Goal: Information Seeking & Learning: Learn about a topic

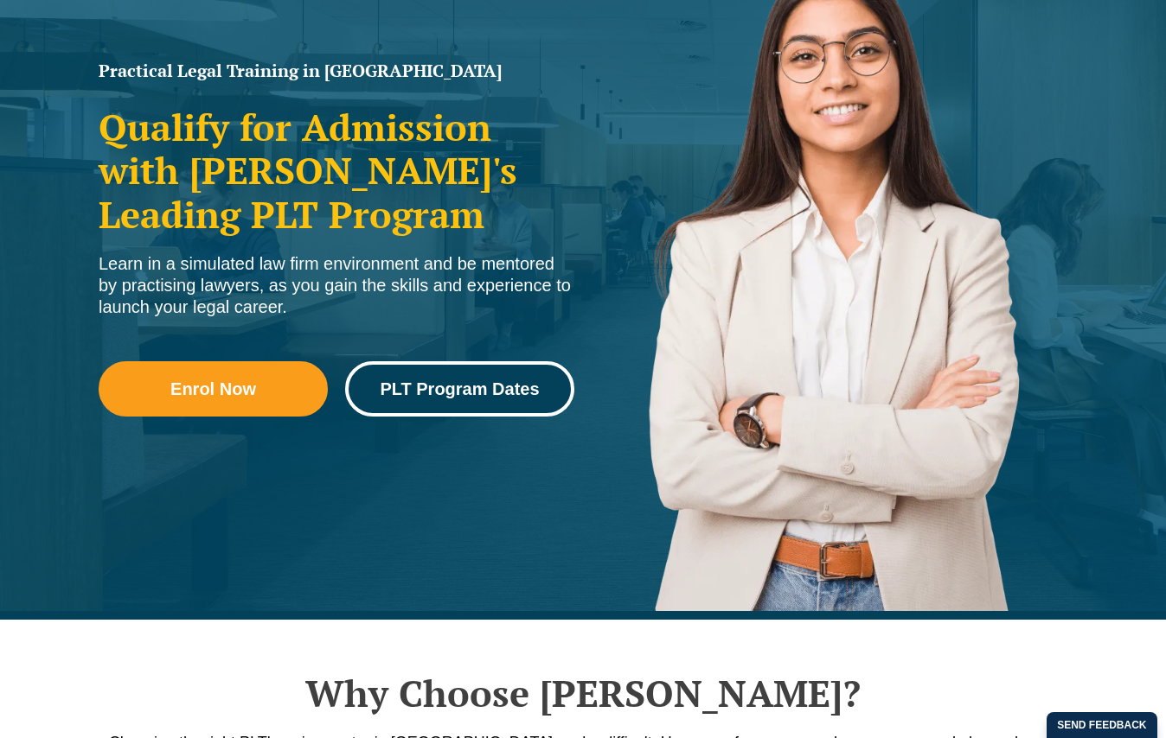
click at [526, 396] on span "PLT Program Dates" at bounding box center [459, 388] width 159 height 17
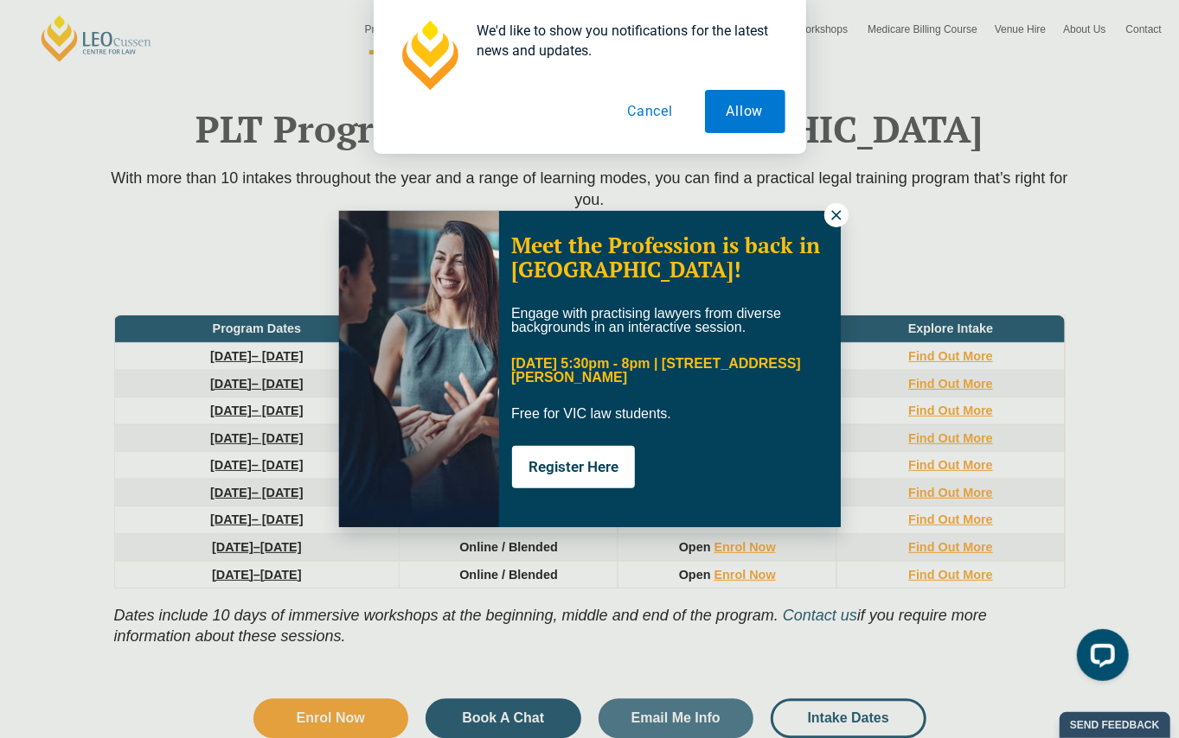
click at [834, 221] on icon at bounding box center [836, 216] width 16 height 16
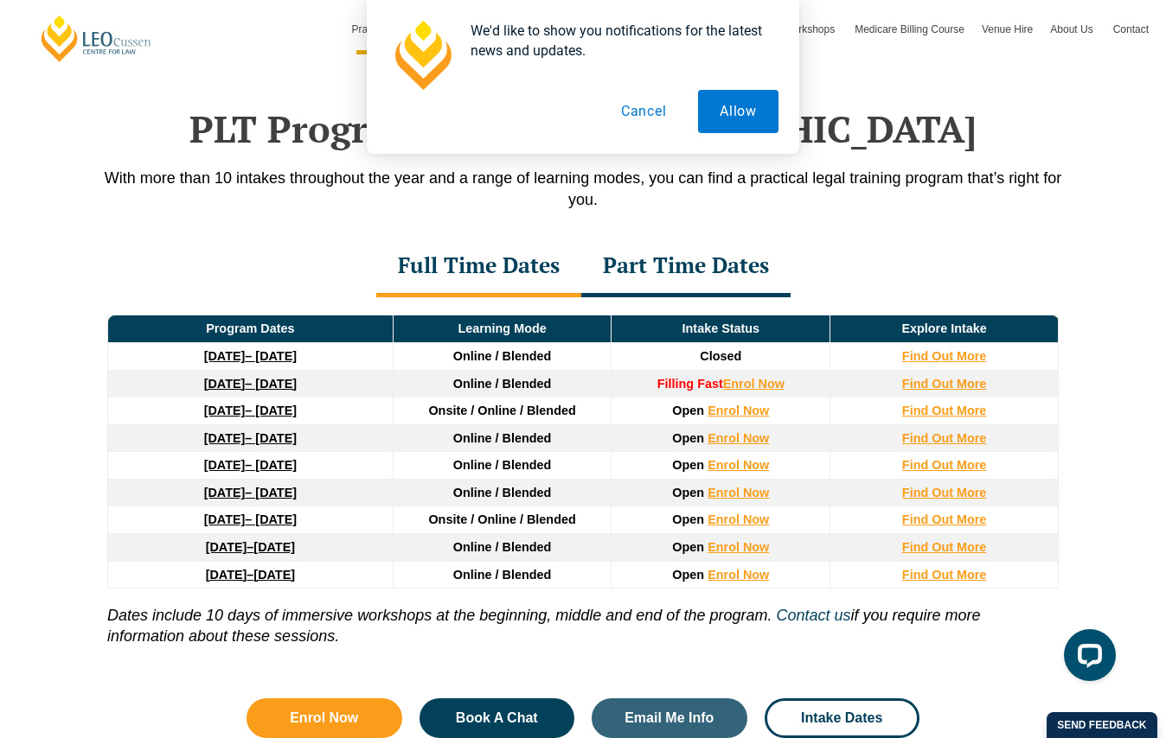
scroll to position [2318, 0]
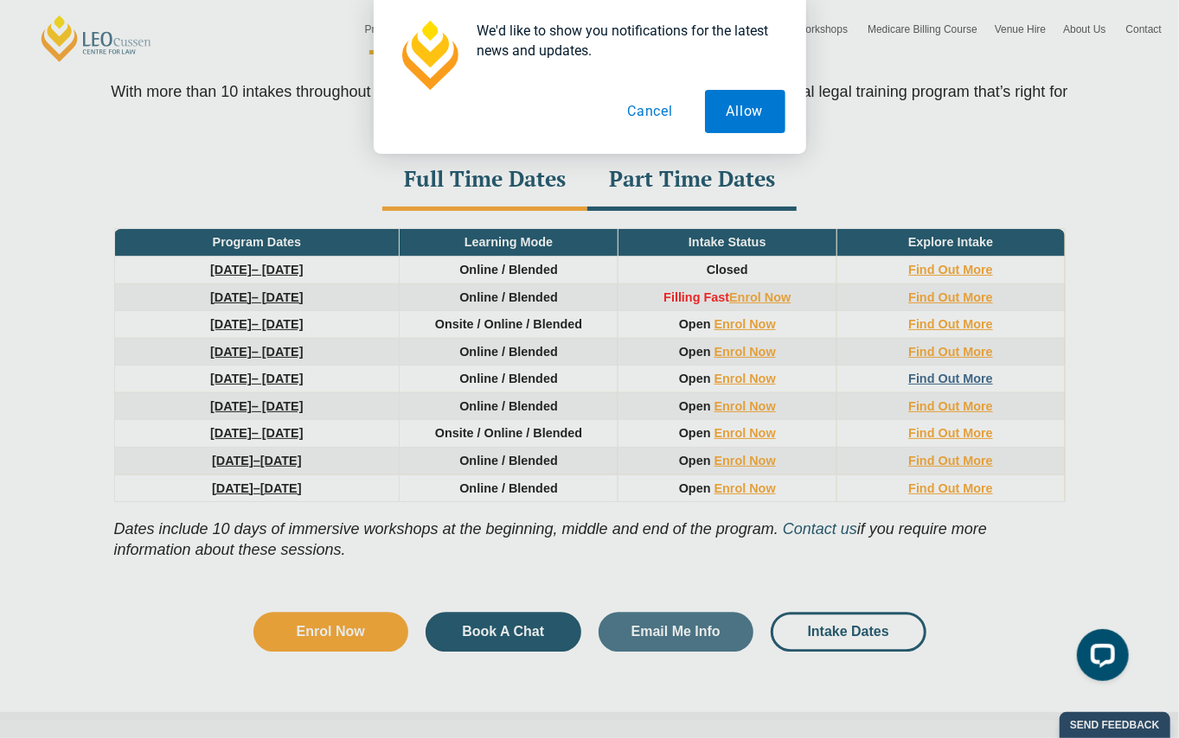
click at [0, 0] on div "We offer multiple intakes and study modes to fit around your life. Enrolling is…" at bounding box center [0, 0] width 0 height 0
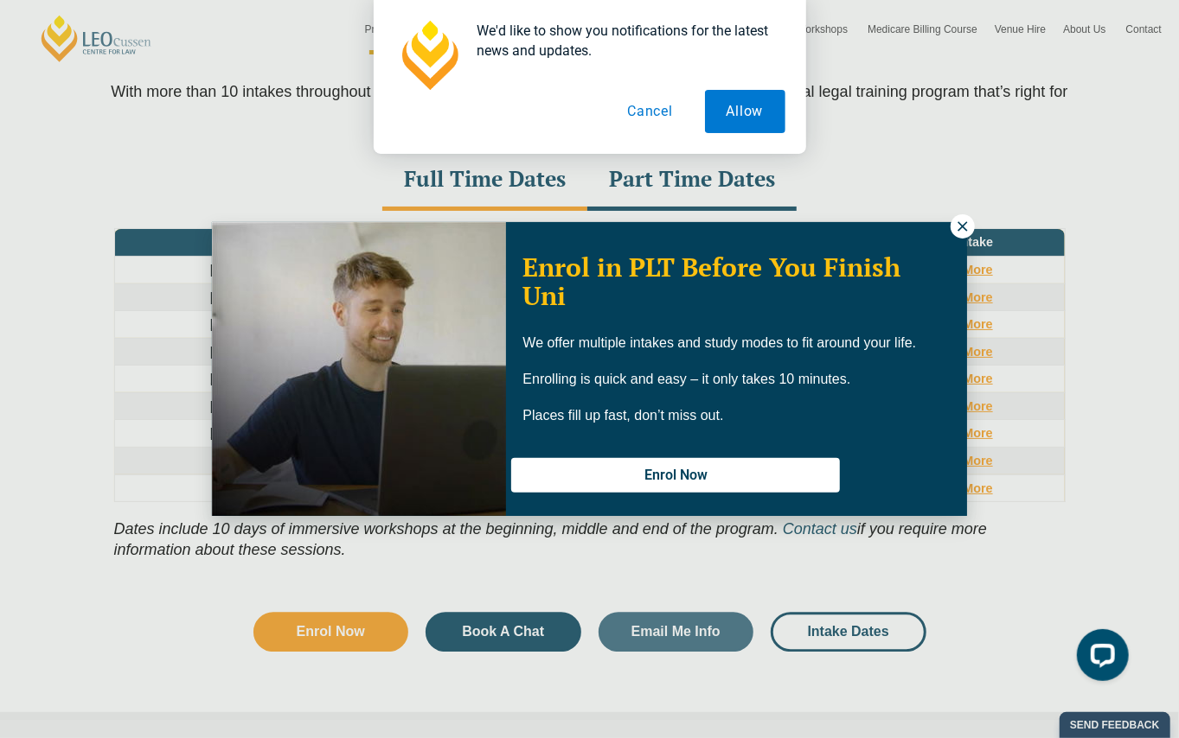
click at [965, 215] on button at bounding box center [962, 226] width 24 height 24
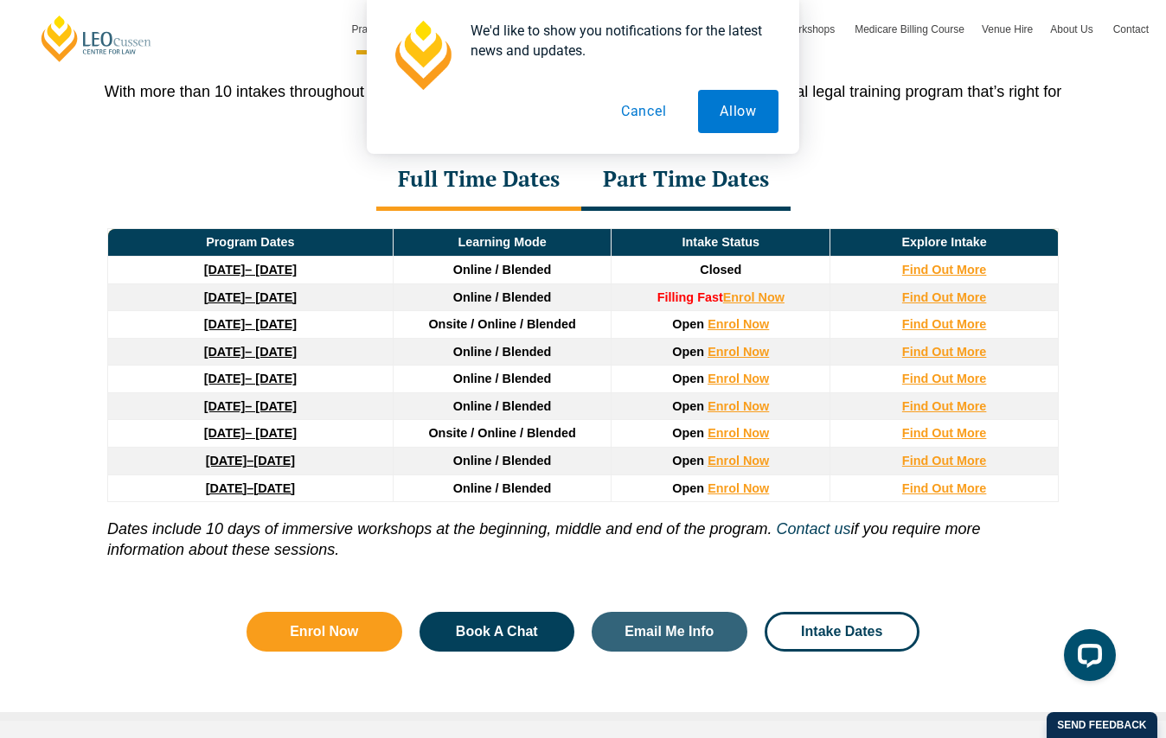
click at [662, 115] on button "Cancel" at bounding box center [643, 111] width 89 height 43
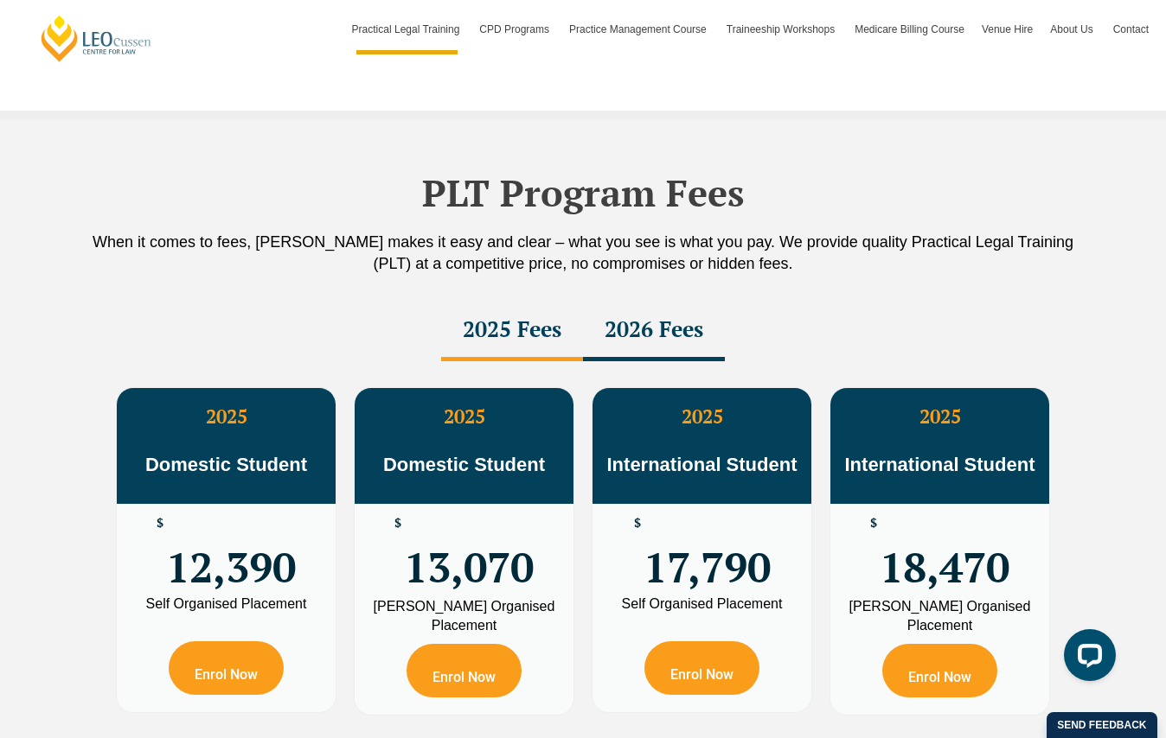
scroll to position [3096, 0]
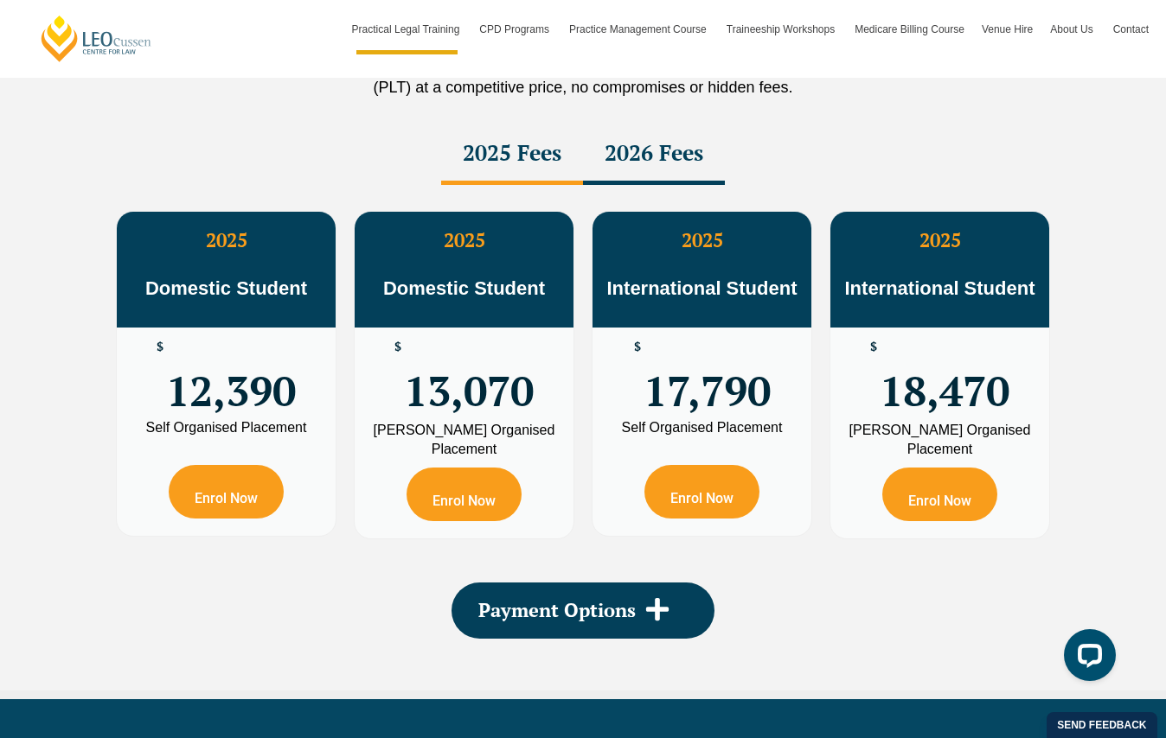
click at [701, 132] on div "2026 Fees" at bounding box center [654, 155] width 142 height 61
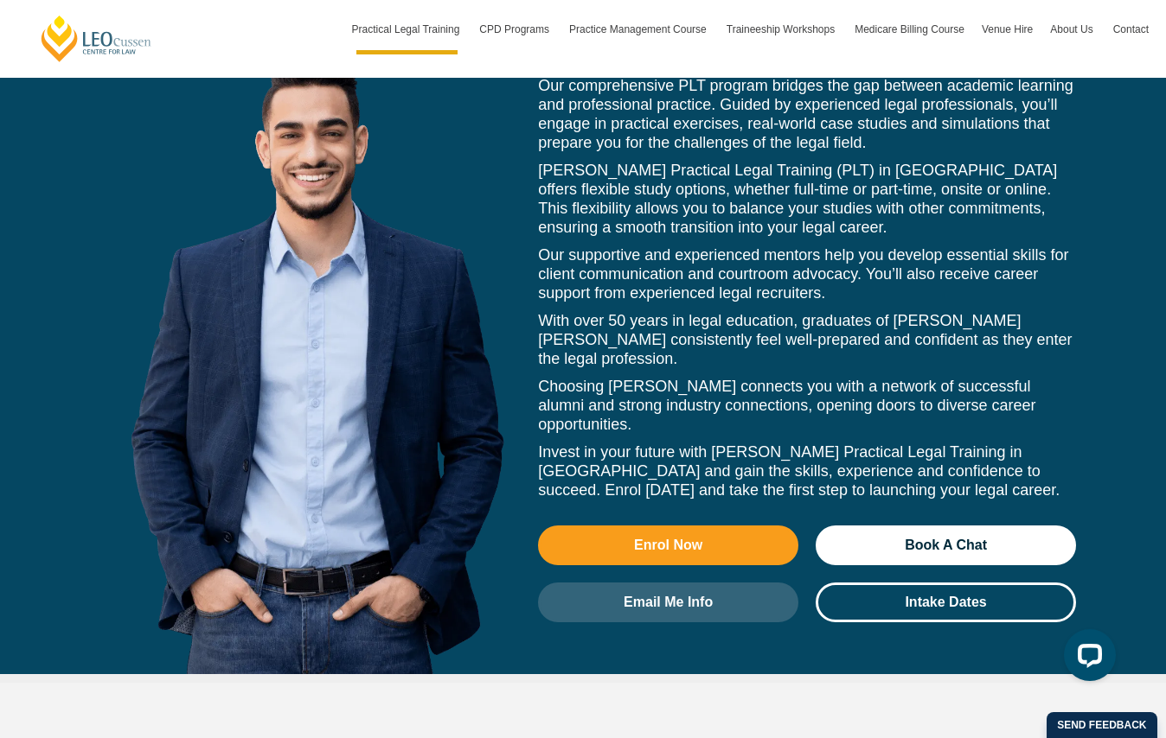
scroll to position [7938, 0]
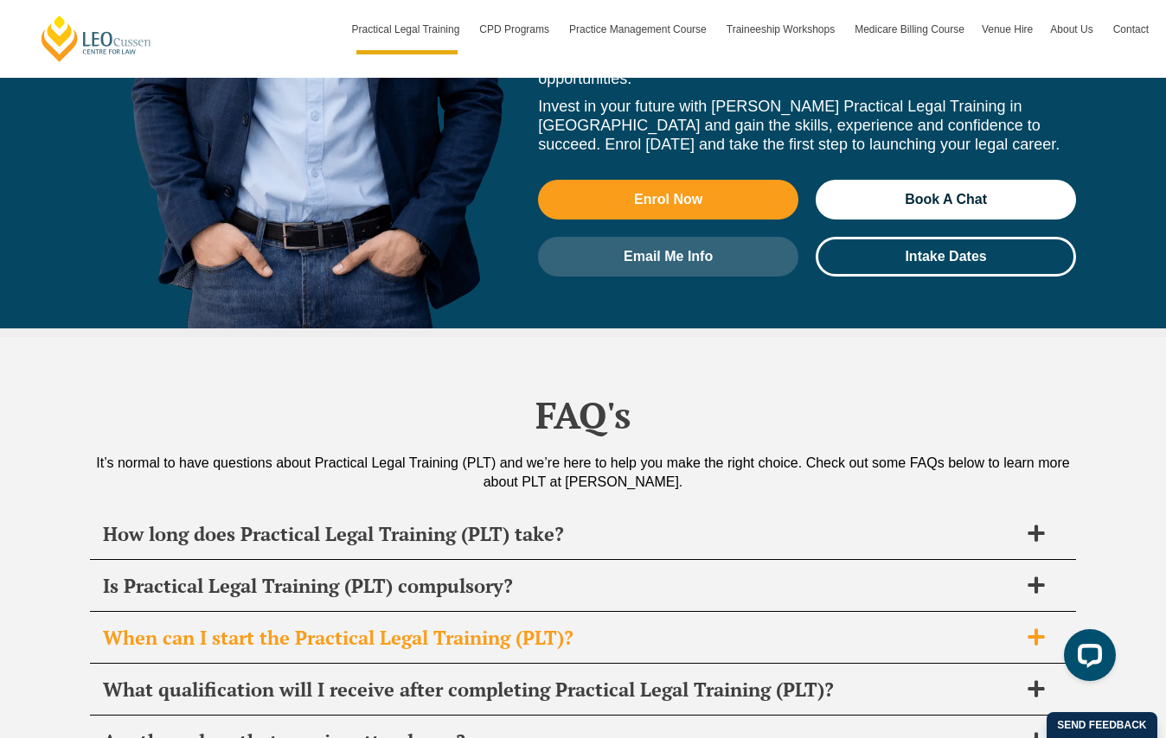
click at [585, 626] on h2 "When can I start the Practical Legal Training (PLT)?" at bounding box center [560, 638] width 915 height 24
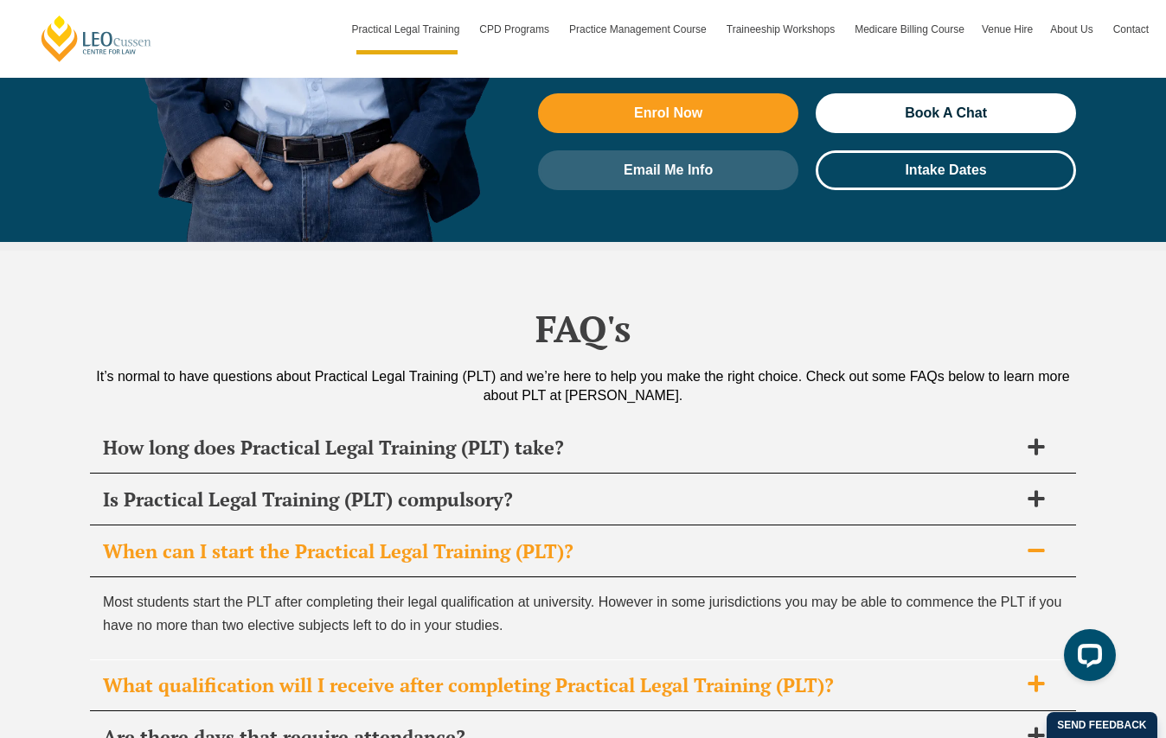
scroll to position [8111, 0]
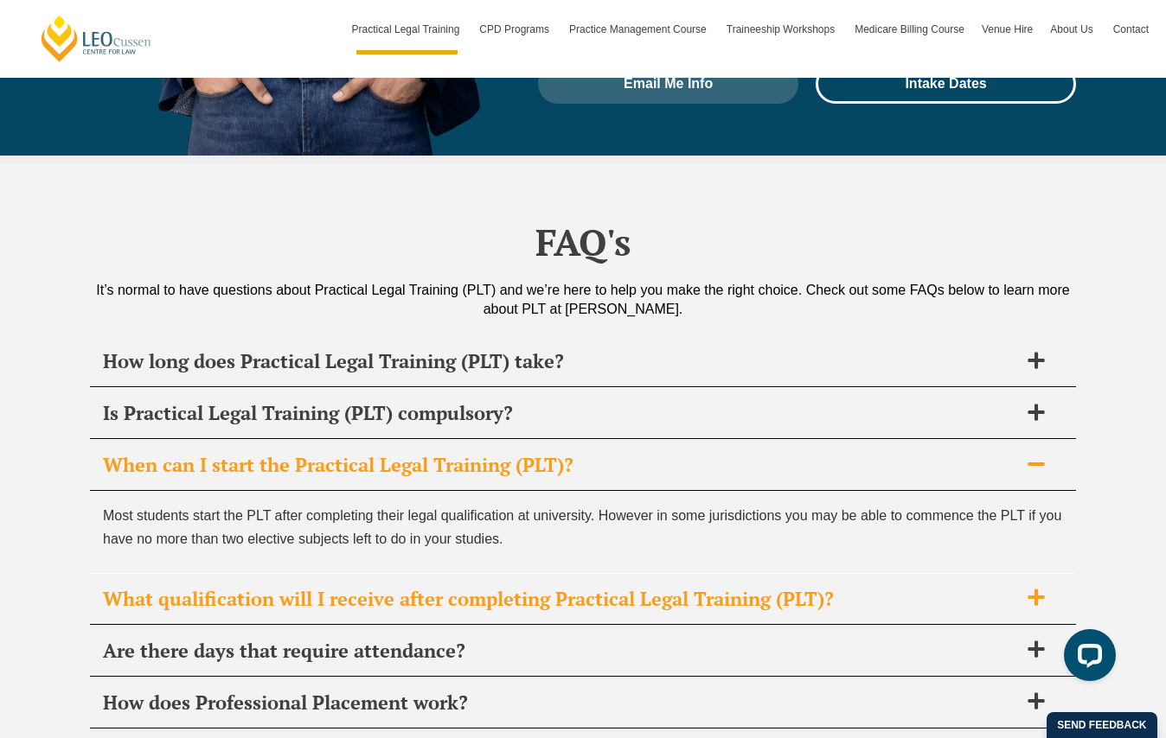
click at [889, 574] on div "What qualification will I receive after completing Practical Legal Training (PL…" at bounding box center [583, 599] width 986 height 51
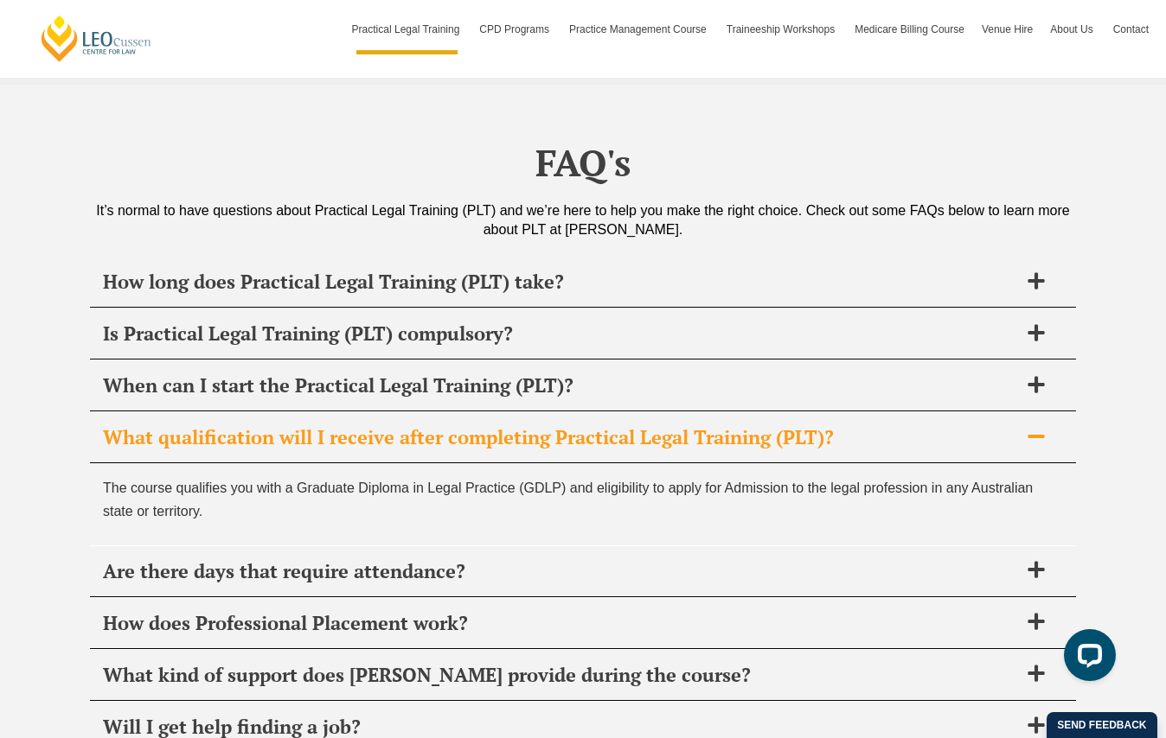
scroll to position [8284, 0]
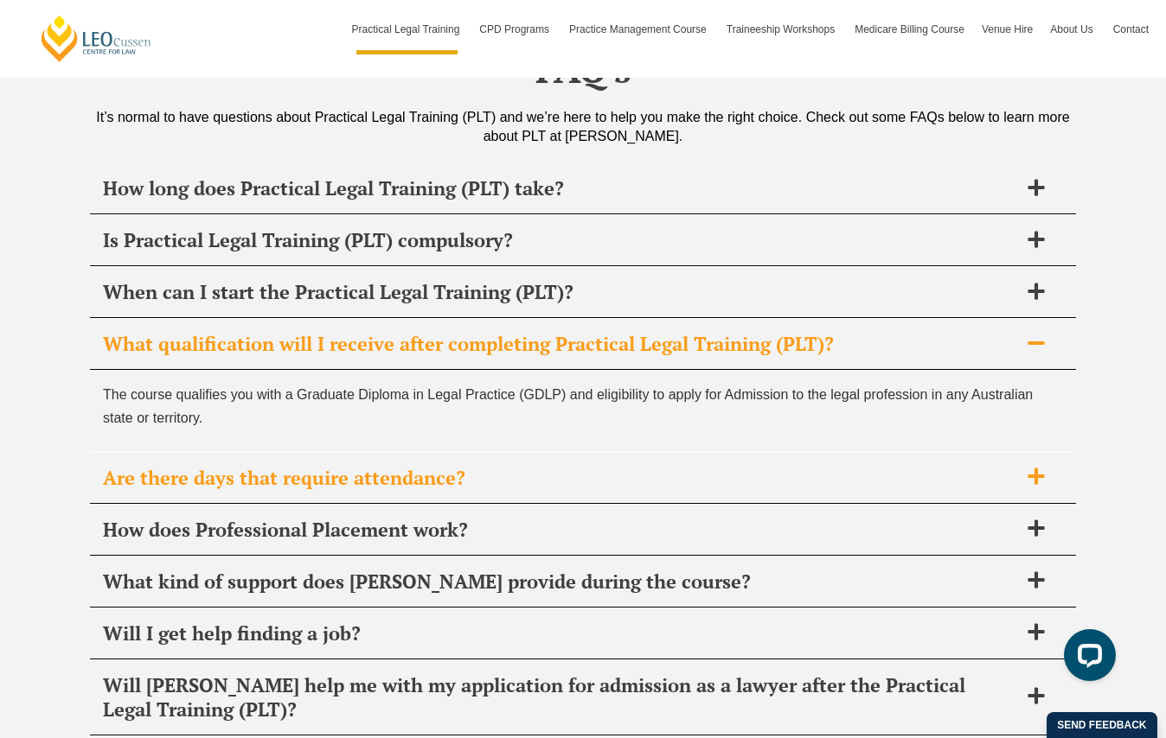
click at [659, 466] on h2 "Are there days that require attendance?" at bounding box center [560, 478] width 915 height 24
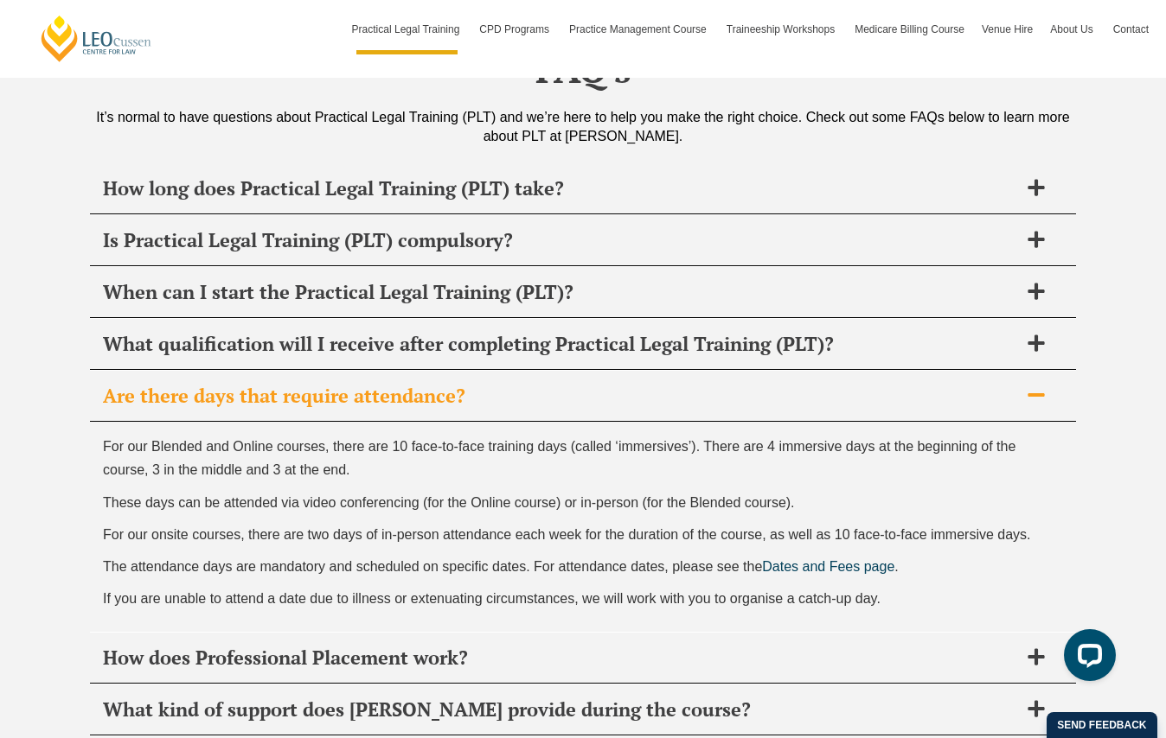
scroll to position [8371, 0]
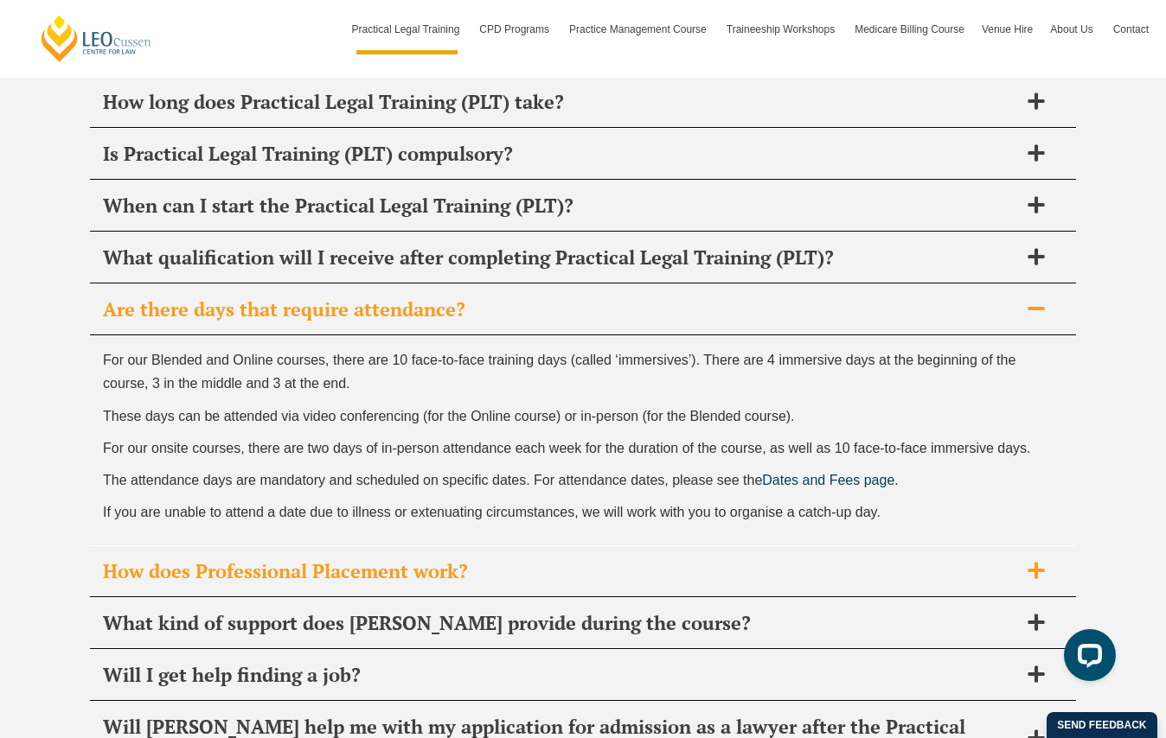
click at [936, 547] on div "How does Professional Placement work?" at bounding box center [583, 572] width 986 height 51
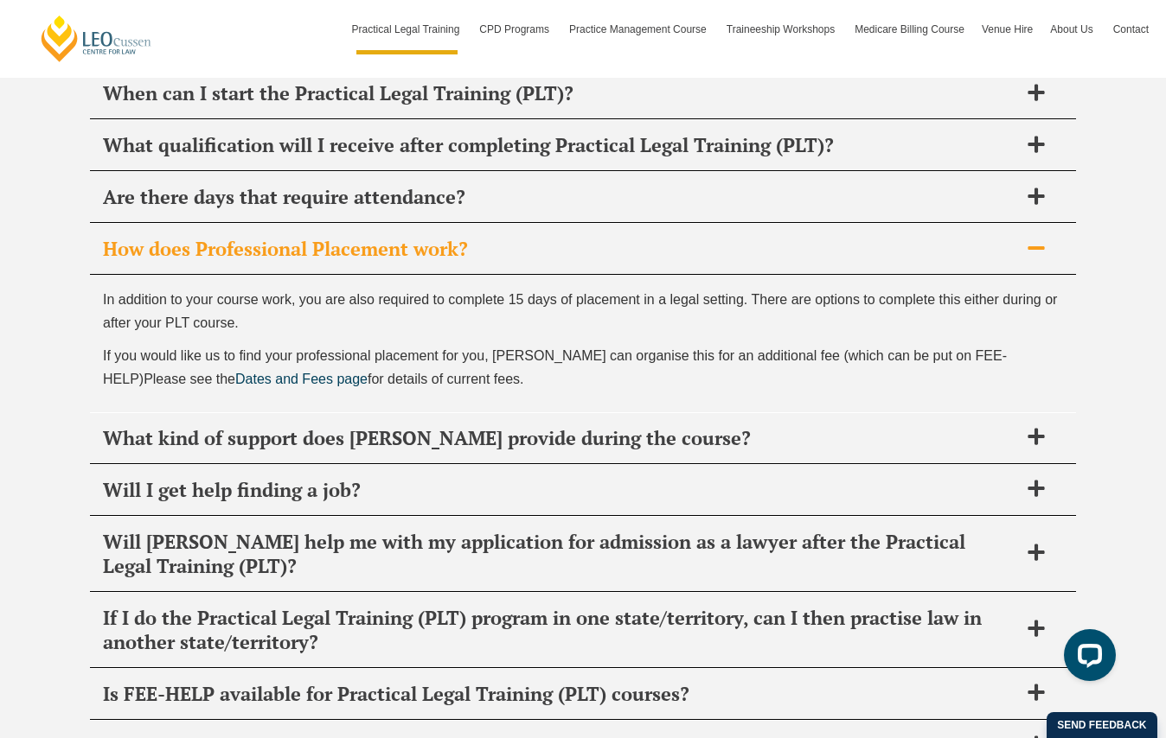
scroll to position [8544, 0]
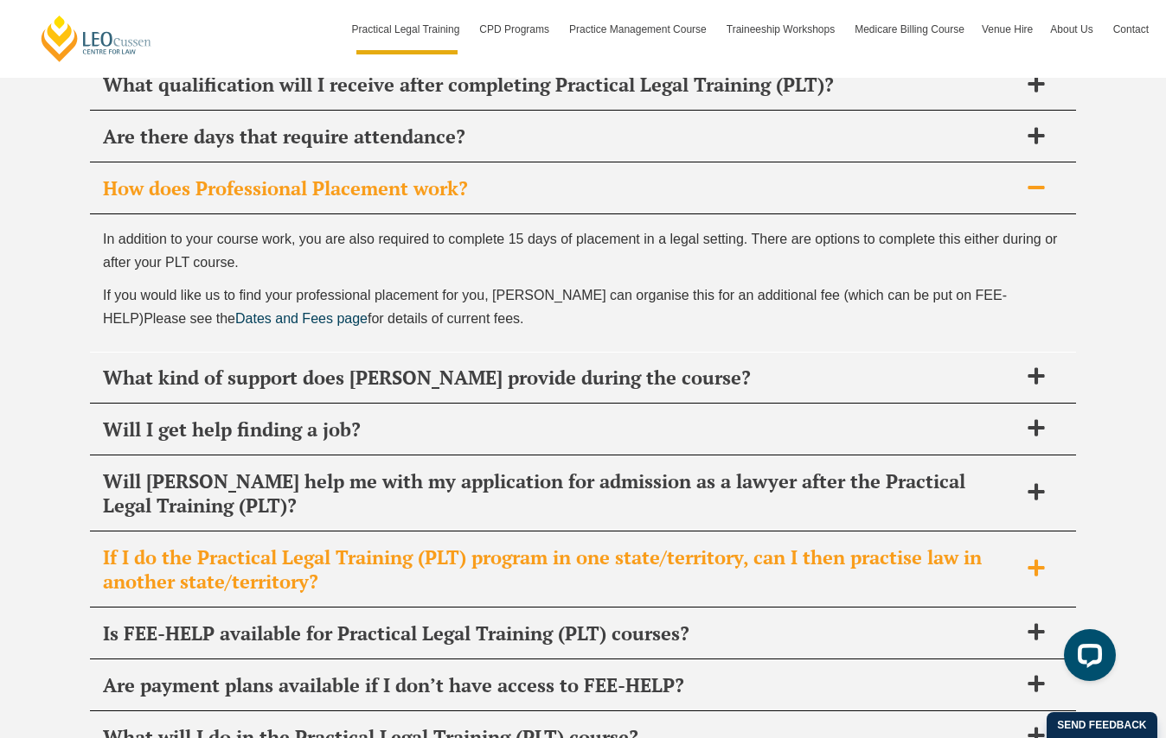
click at [737, 546] on h2 "If I do the Practical Legal Training (PLT) program in one state/territory, can …" at bounding box center [560, 570] width 915 height 48
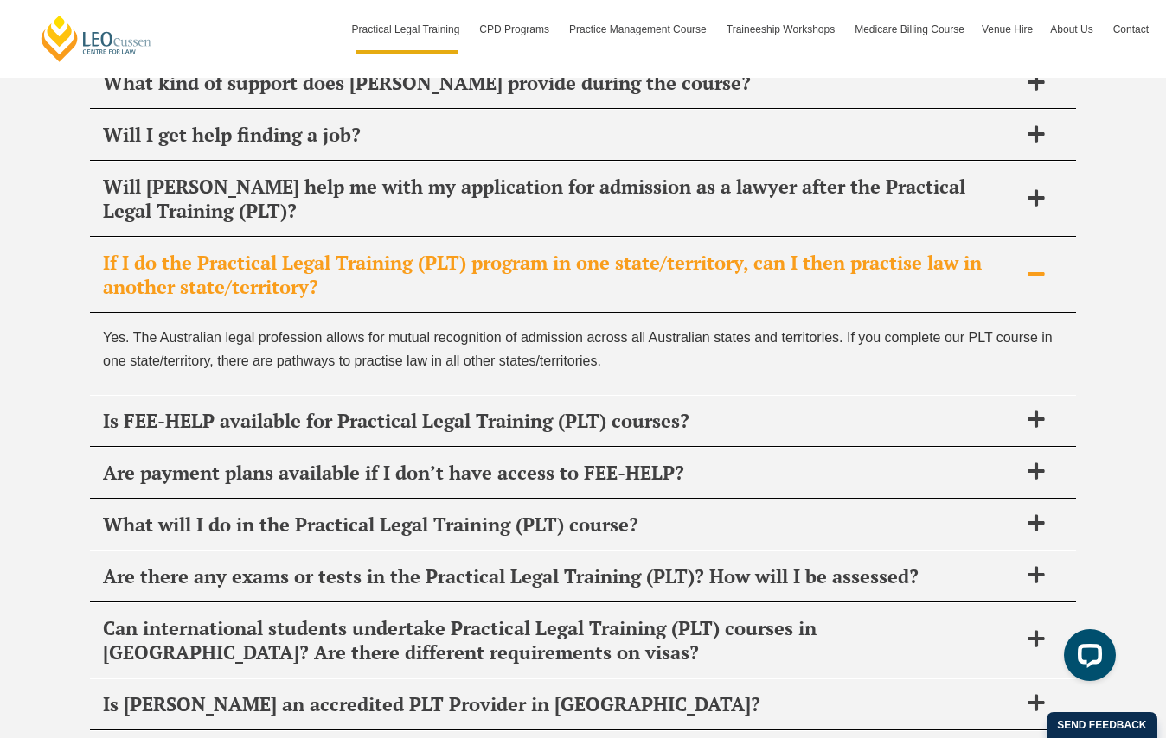
scroll to position [8803, 0]
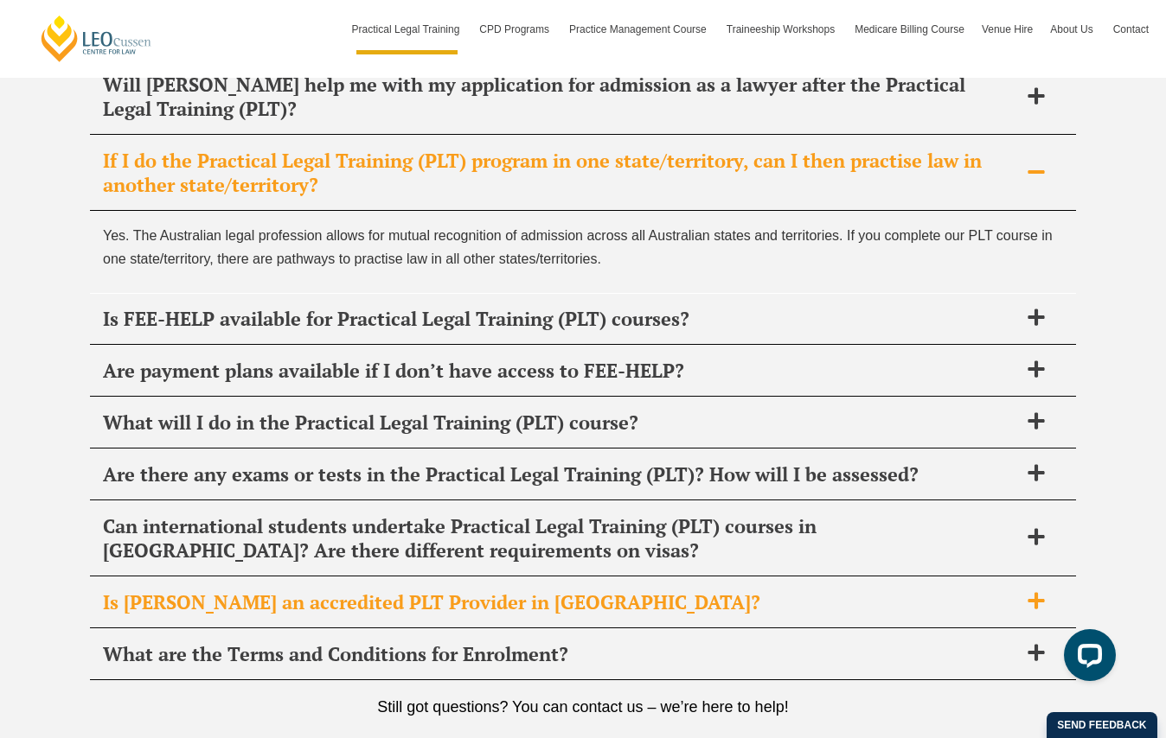
click at [875, 591] on h2 "Is Leo Cussen an accredited PLT Provider in VIC?" at bounding box center [560, 603] width 915 height 24
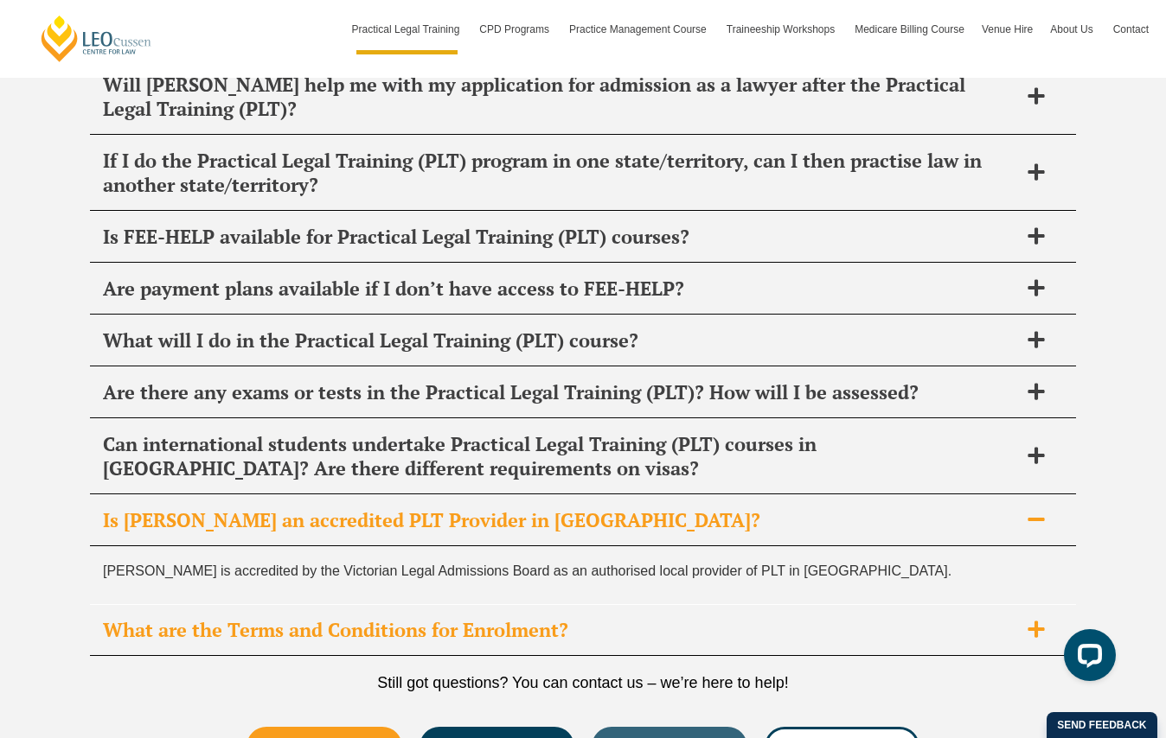
click at [873, 605] on div "What are the Terms and Conditions for Enrolment?" at bounding box center [583, 630] width 986 height 51
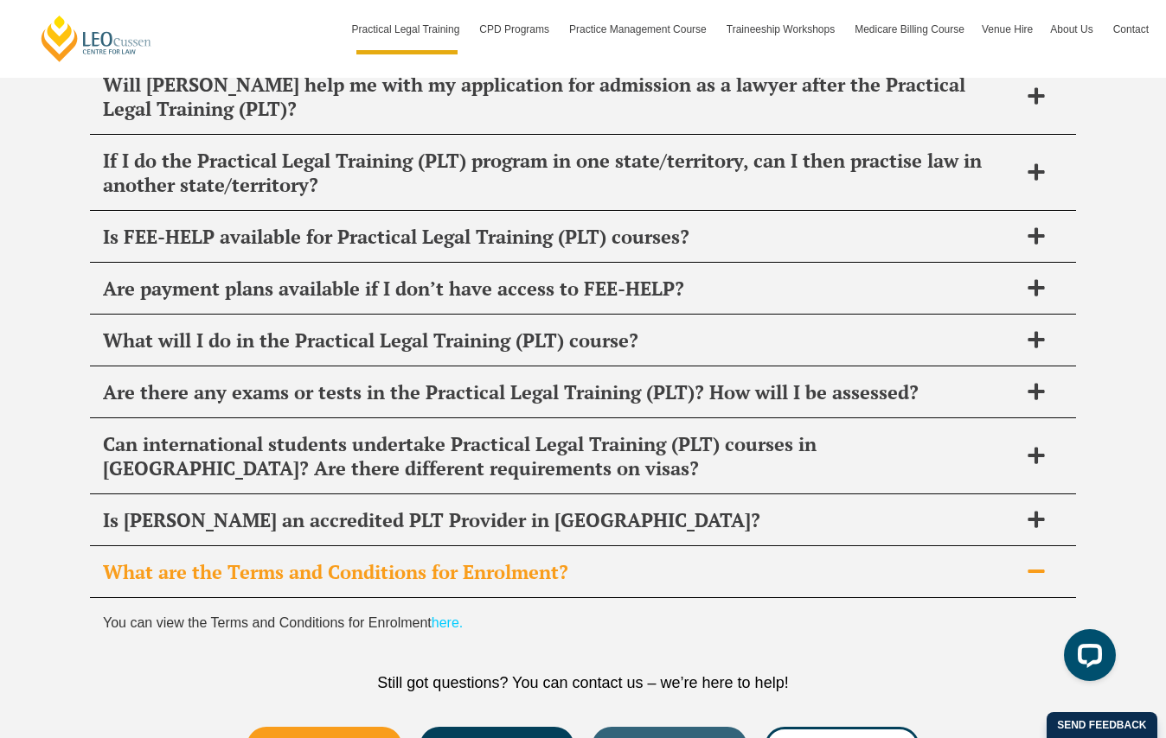
click at [436, 616] on link "here." at bounding box center [447, 623] width 31 height 15
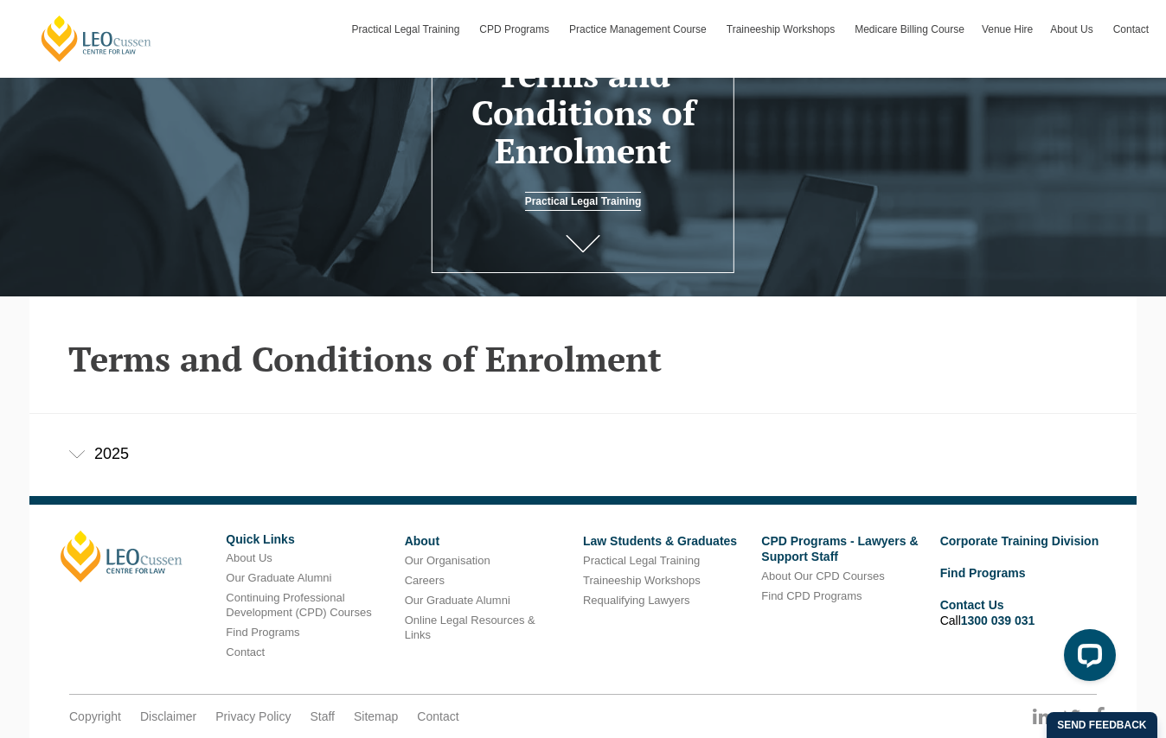
scroll to position [276, 0]
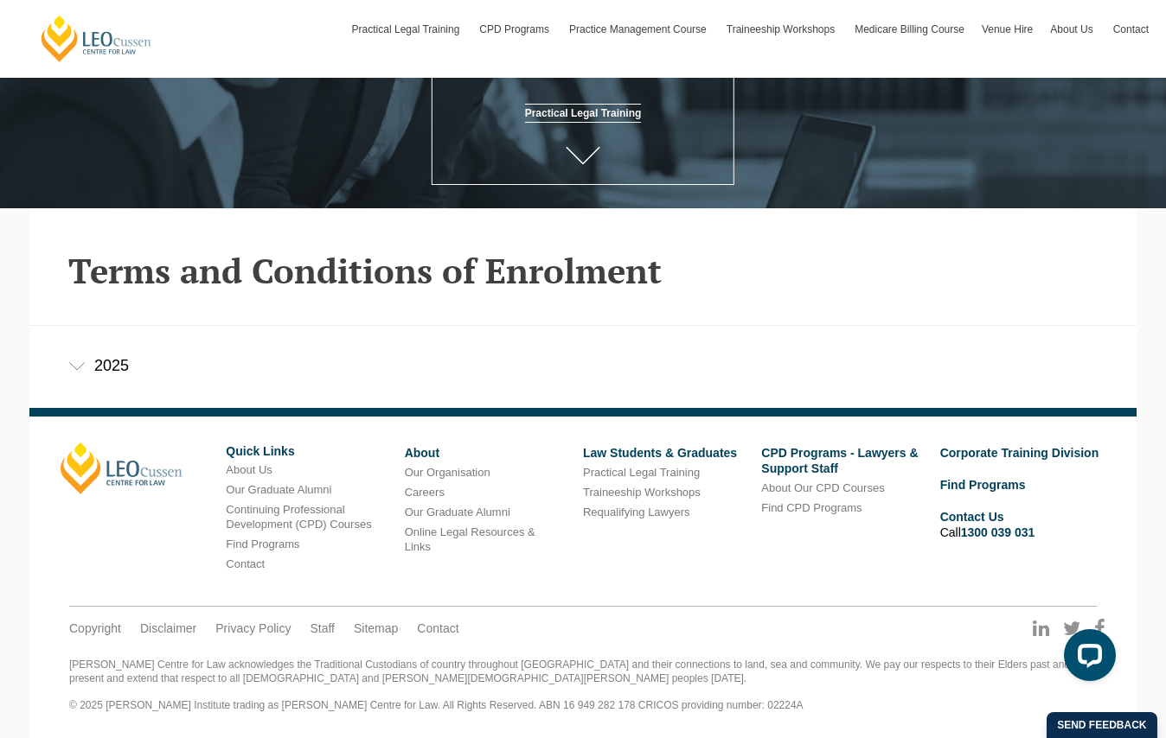
click at [102, 364] on div "2025" at bounding box center [582, 366] width 1107 height 80
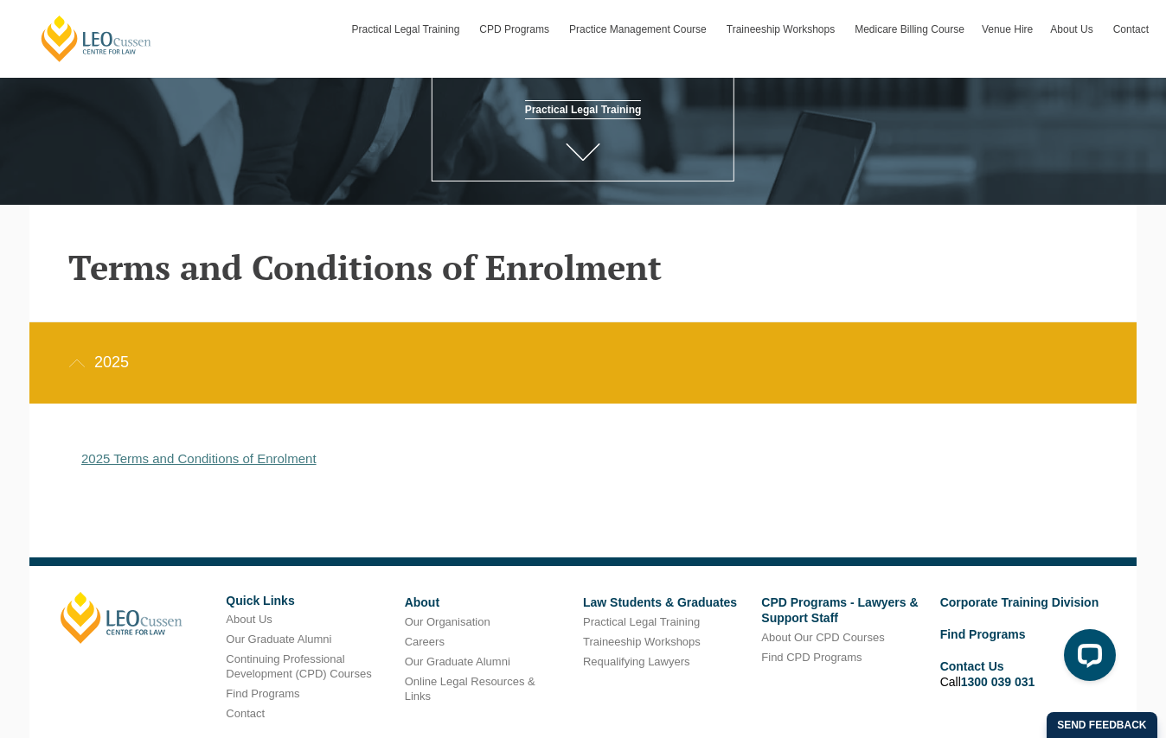
click at [190, 466] on link "2025 Terms and Conditions of Enrolment" at bounding box center [198, 458] width 235 height 15
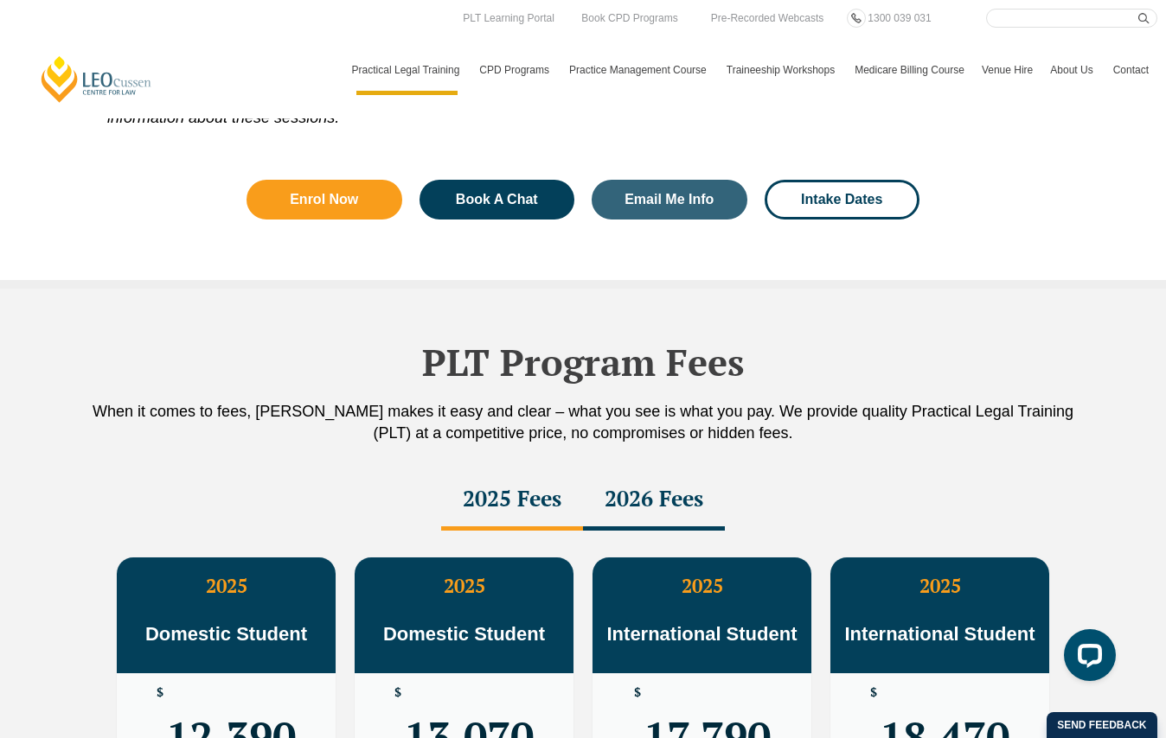
scroll to position [2231, 0]
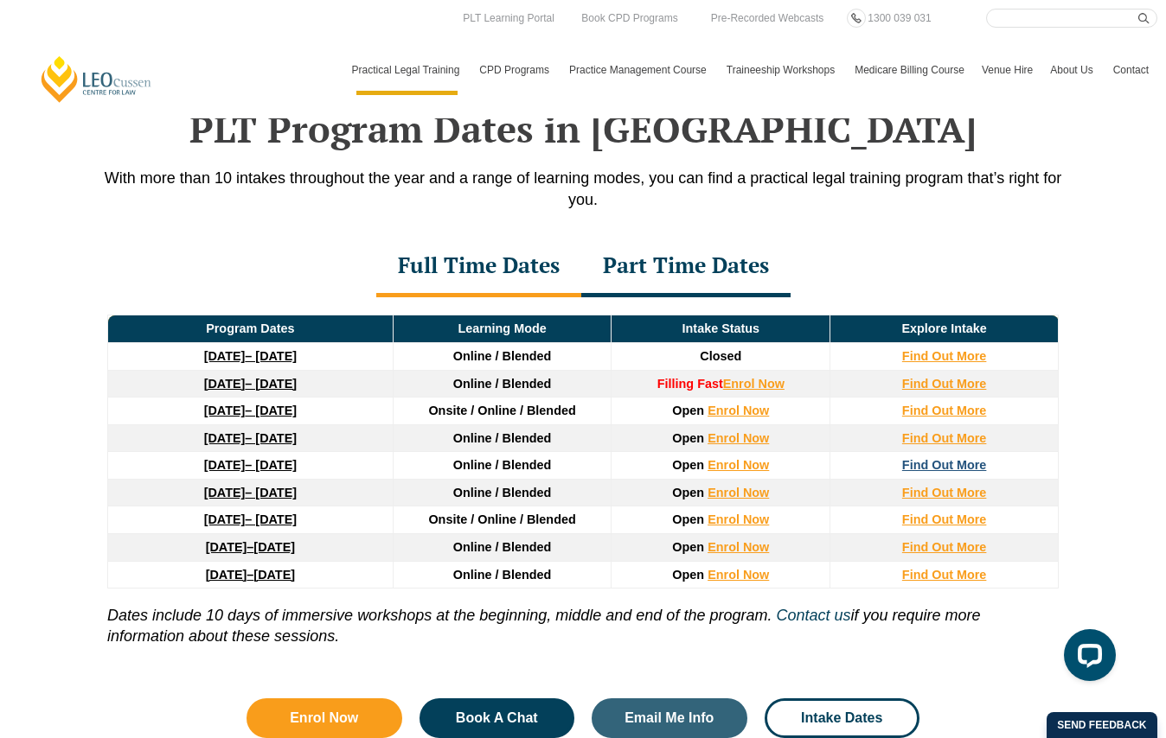
click at [936, 458] on strong "Find Out More" at bounding box center [944, 465] width 85 height 14
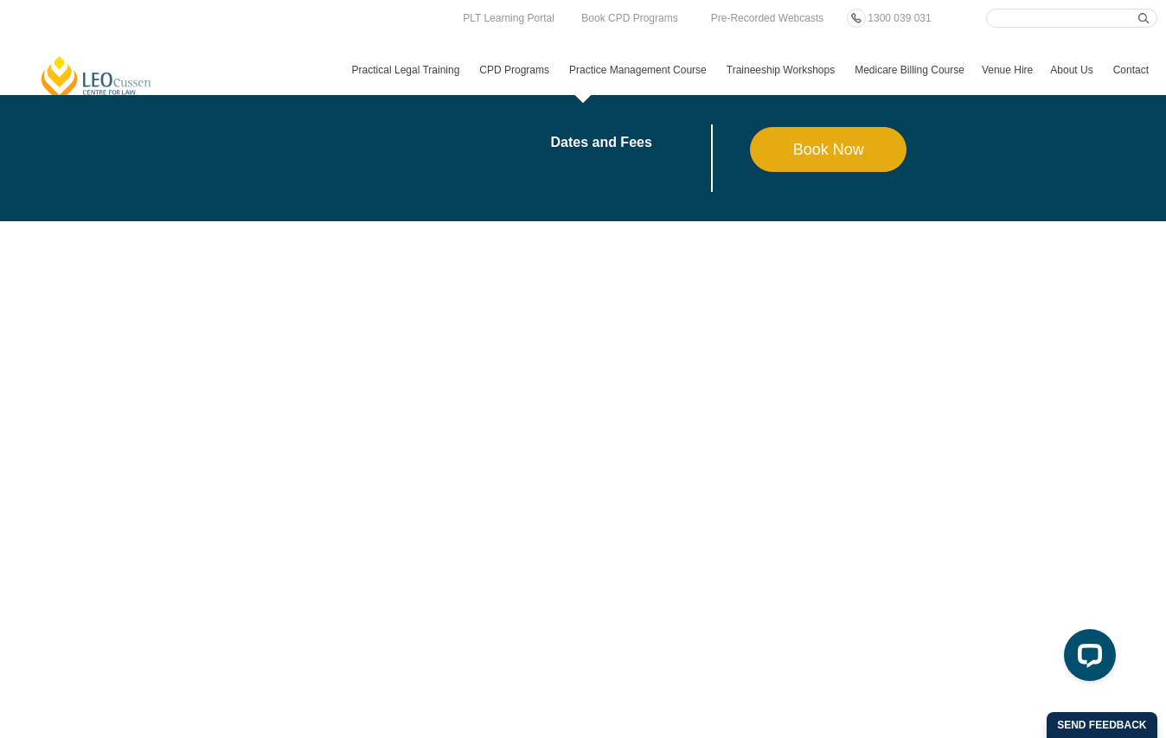
scroll to position [3459, 0]
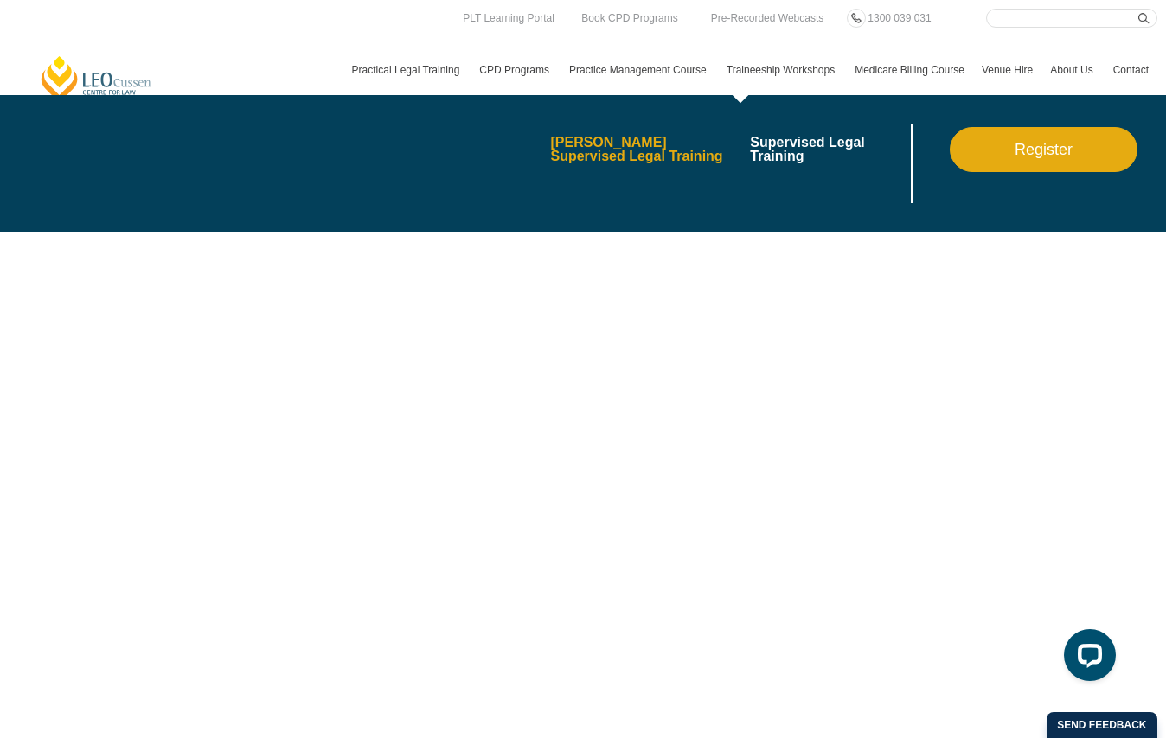
click at [688, 146] on link "[PERSON_NAME] Supervised Legal Training" at bounding box center [644, 150] width 188 height 28
